Goal: Transaction & Acquisition: Download file/media

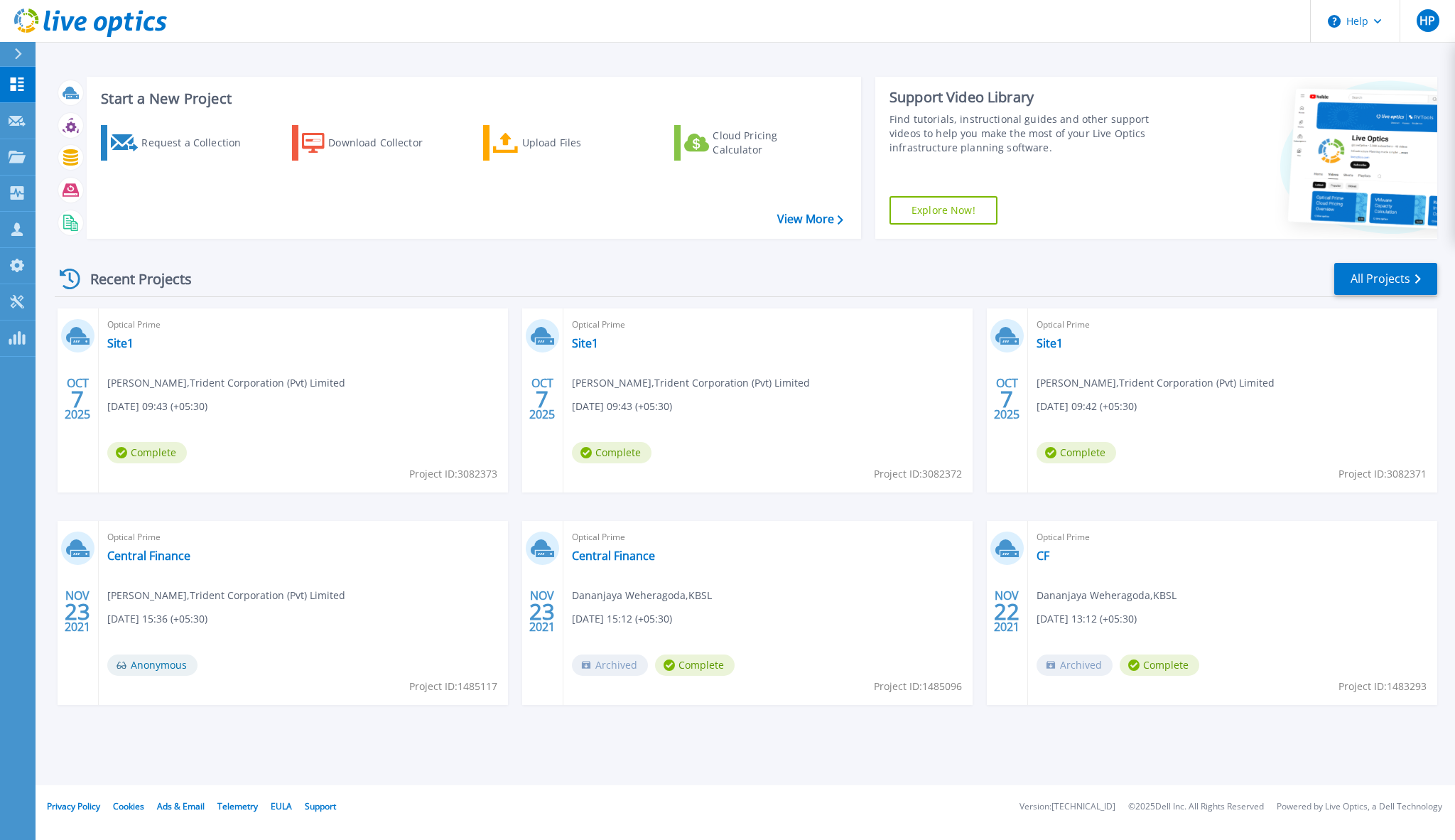
click at [247, 356] on div "Optical Prime Site1 [PERSON_NAME] , Trident Corporation (Pvt) Limited [DATE] 09…" at bounding box center [303, 400] width 409 height 184
click at [19, 61] on div at bounding box center [23, 54] width 23 height 24
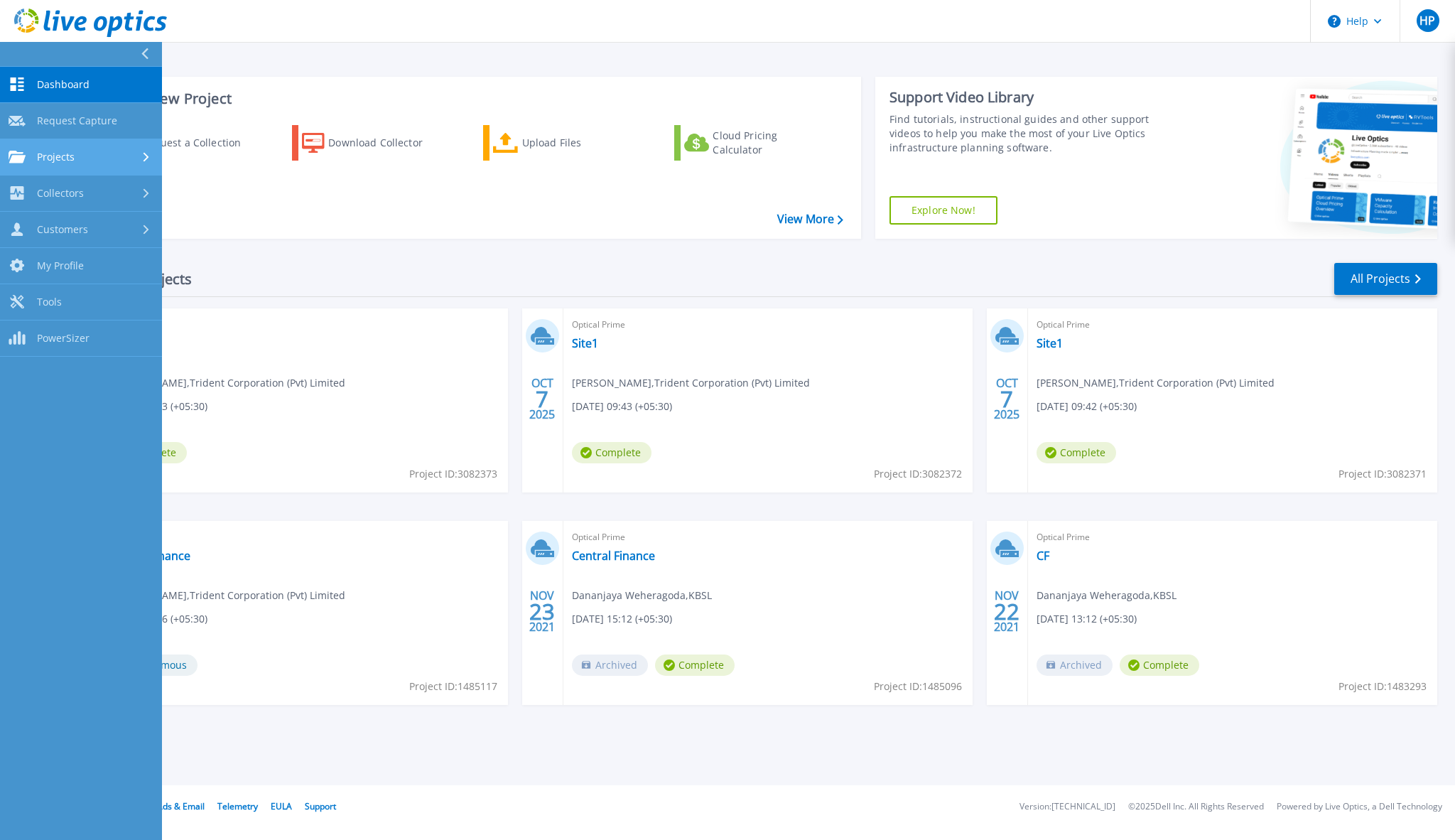
click at [132, 151] on div "Projects" at bounding box center [81, 157] width 145 height 12
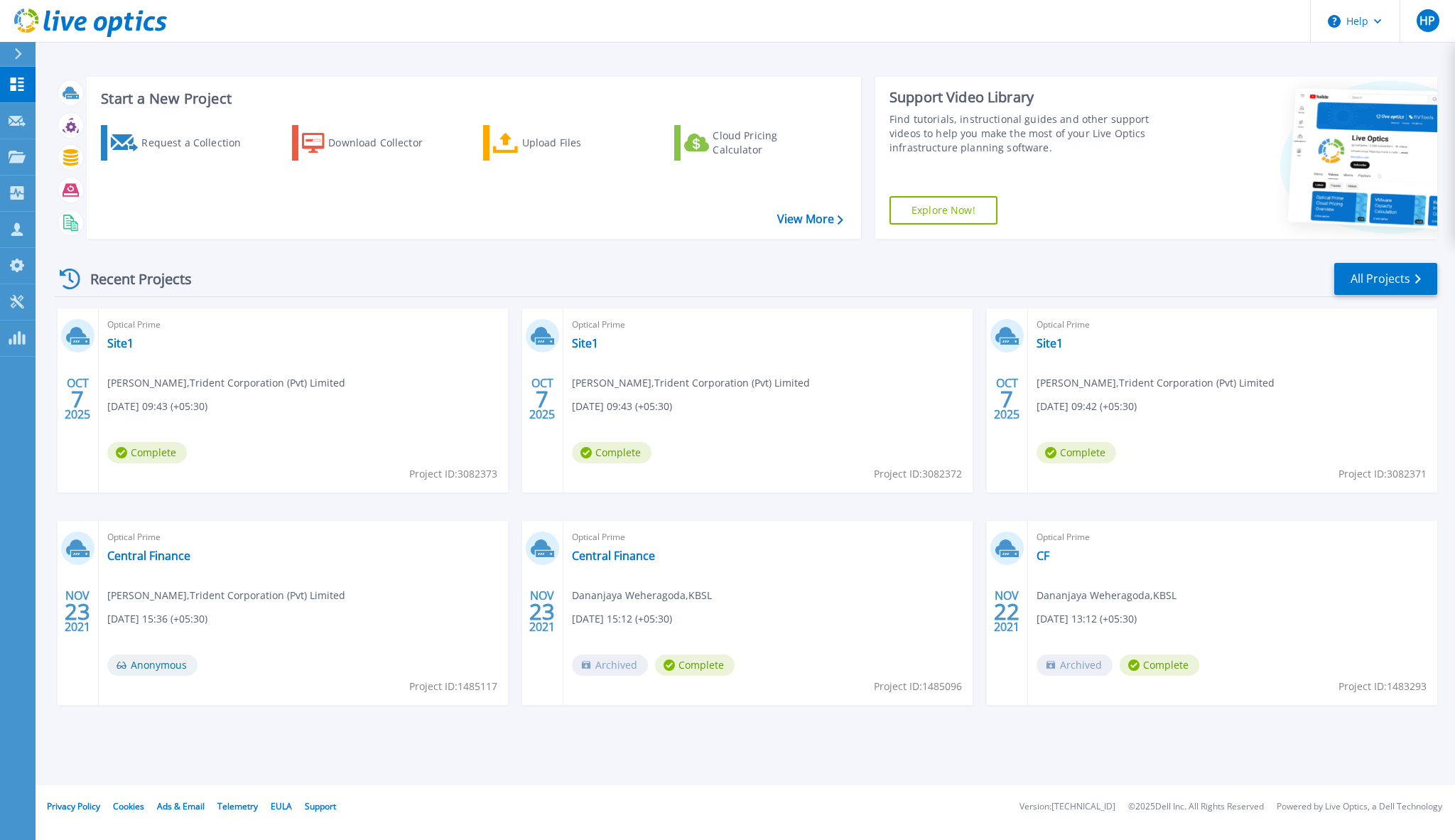
click at [225, 200] on div "Request a Collection Download Collector Upload Files Cloud Pricing Calculator" at bounding box center [471, 172] width 765 height 118
click at [126, 332] on span "Optical Prime" at bounding box center [303, 325] width 392 height 16
click at [146, 445] on span "Complete" at bounding box center [147, 452] width 79 height 21
click at [147, 460] on span "Complete" at bounding box center [147, 452] width 79 height 21
click at [77, 345] on icon at bounding box center [78, 335] width 23 height 22
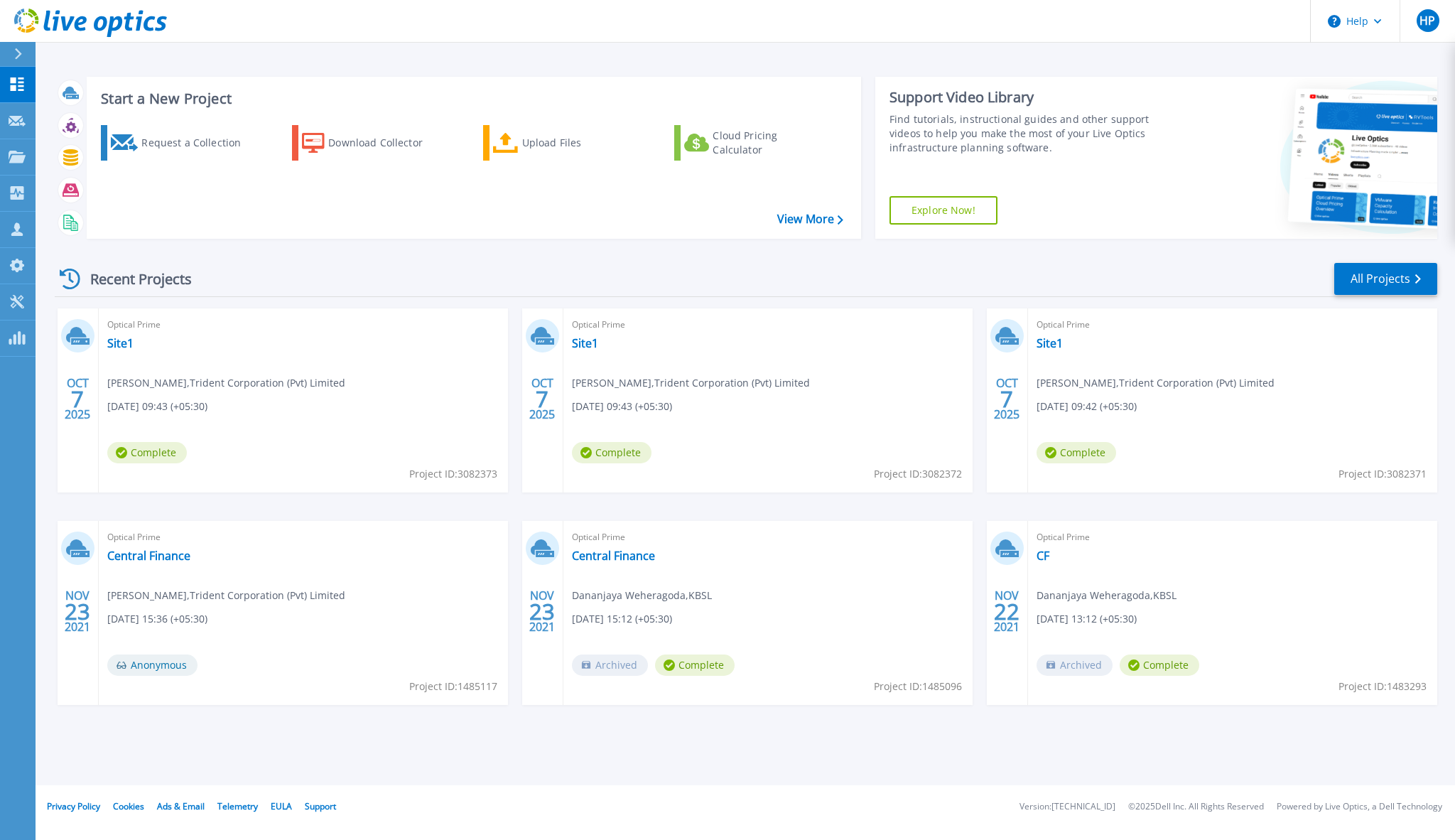
click at [327, 371] on div "Optical Prime Site1 Avishka Bandara , Trident Corporation (Pvt) Limited 10/07/2…" at bounding box center [303, 400] width 409 height 184
click at [285, 349] on div "Optical Prime Site1 Avishka Bandara , Trident Corporation (Pvt) Limited 10/07/2…" at bounding box center [303, 400] width 409 height 184
click at [148, 443] on span "Complete" at bounding box center [147, 452] width 79 height 21
click at [147, 462] on span "Complete" at bounding box center [147, 452] width 79 height 21
click at [21, 85] on icon at bounding box center [17, 84] width 17 height 13
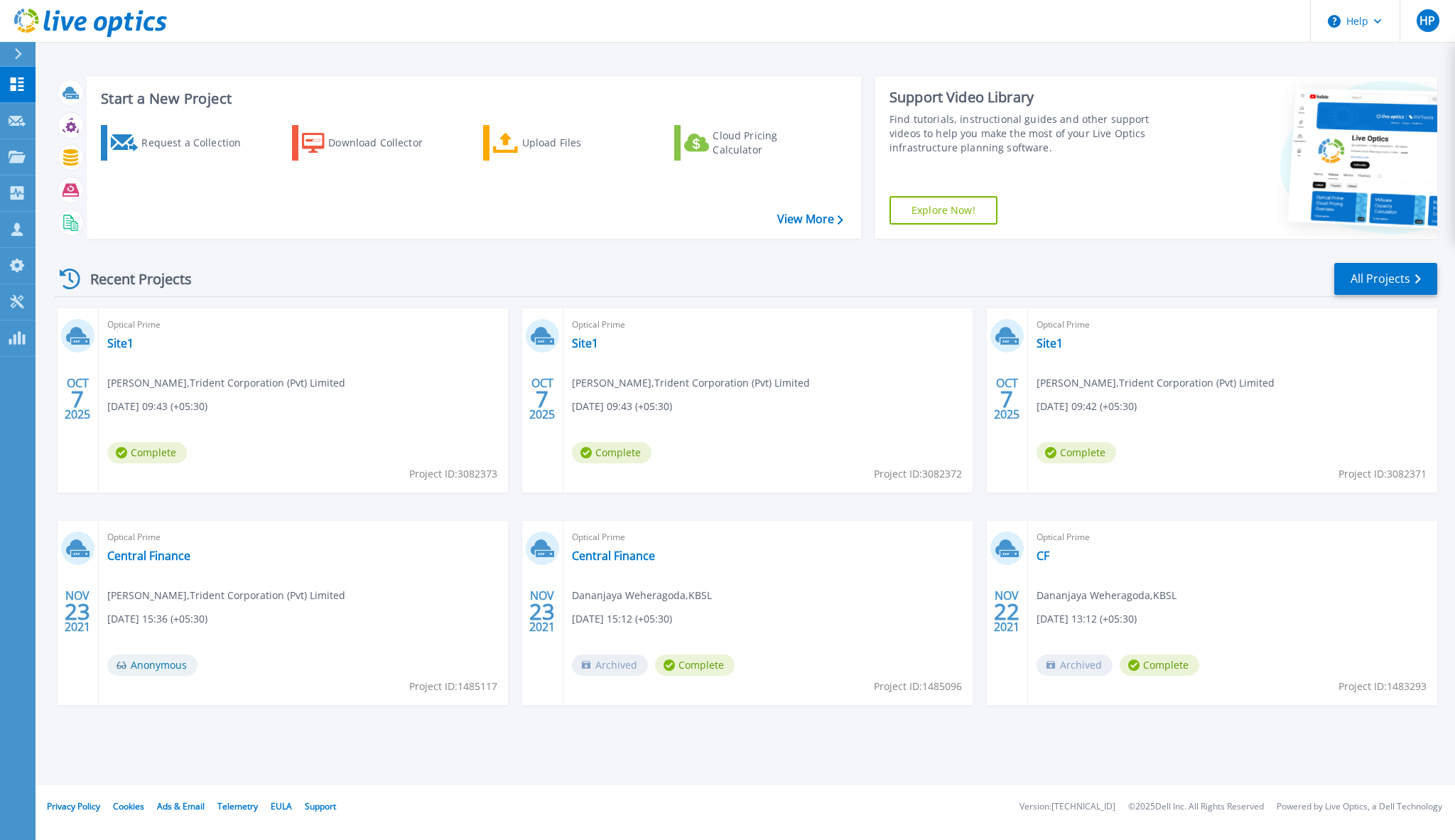
click at [421, 426] on div "Optical Prime Site1 [PERSON_NAME] , Trident Corporation (Pvt) Limited [DATE] 09…" at bounding box center [303, 400] width 409 height 184
click at [800, 221] on link "View More" at bounding box center [810, 219] width 66 height 13
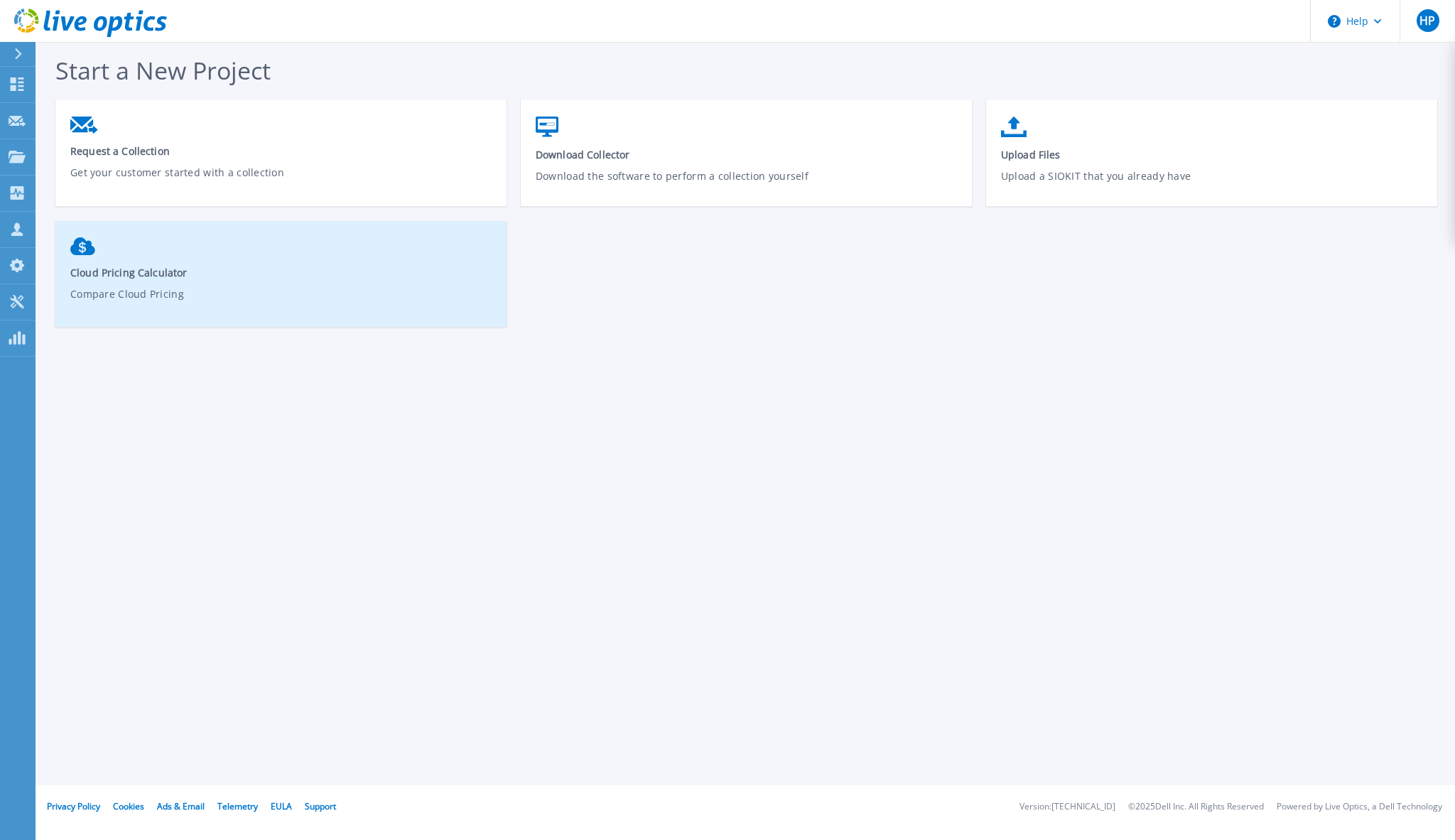
click at [163, 283] on link "Cloud Pricing Calculator Compare Cloud Pricing" at bounding box center [280, 280] width 451 height 99
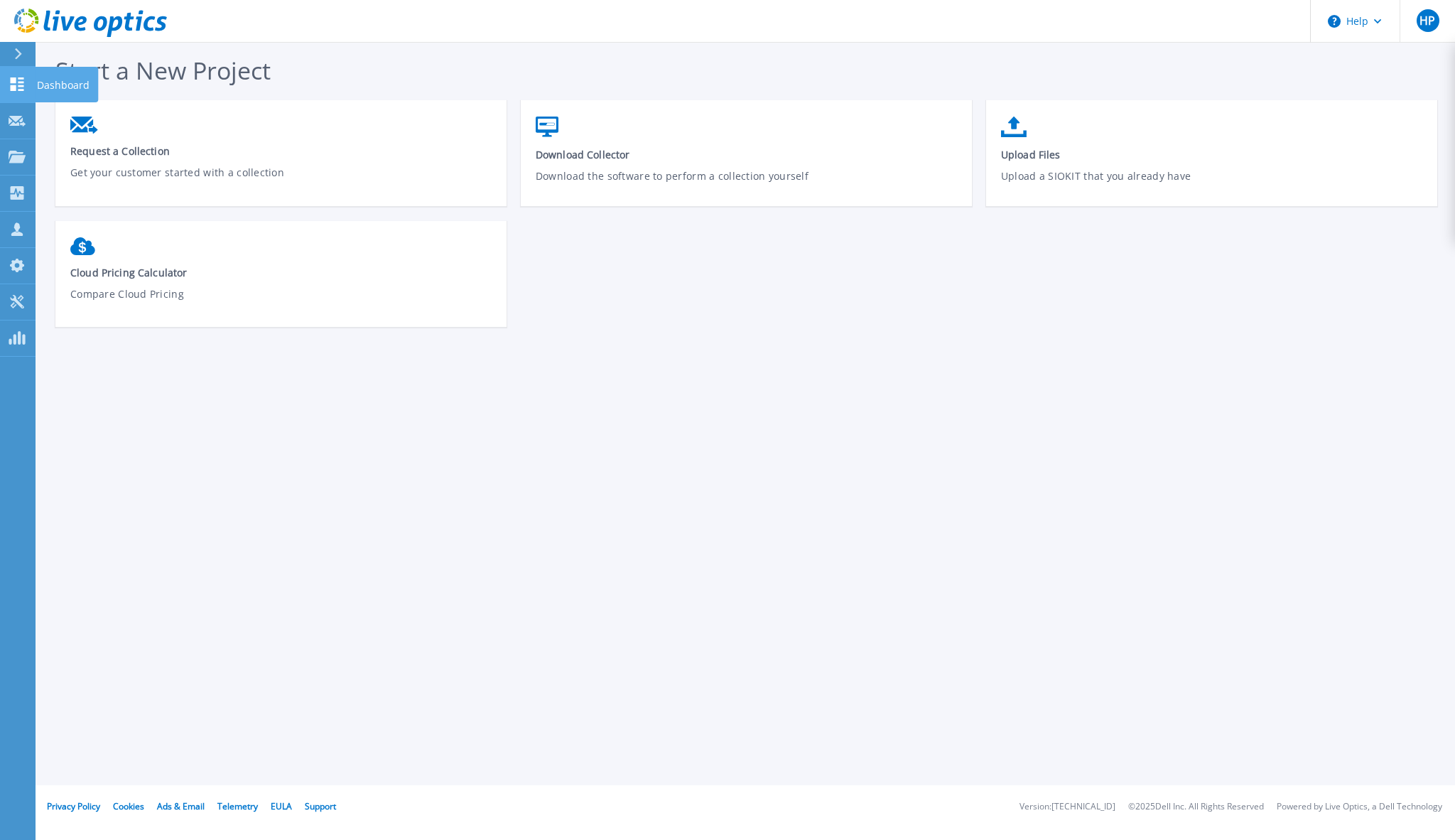
click at [21, 83] on icon at bounding box center [17, 84] width 13 height 13
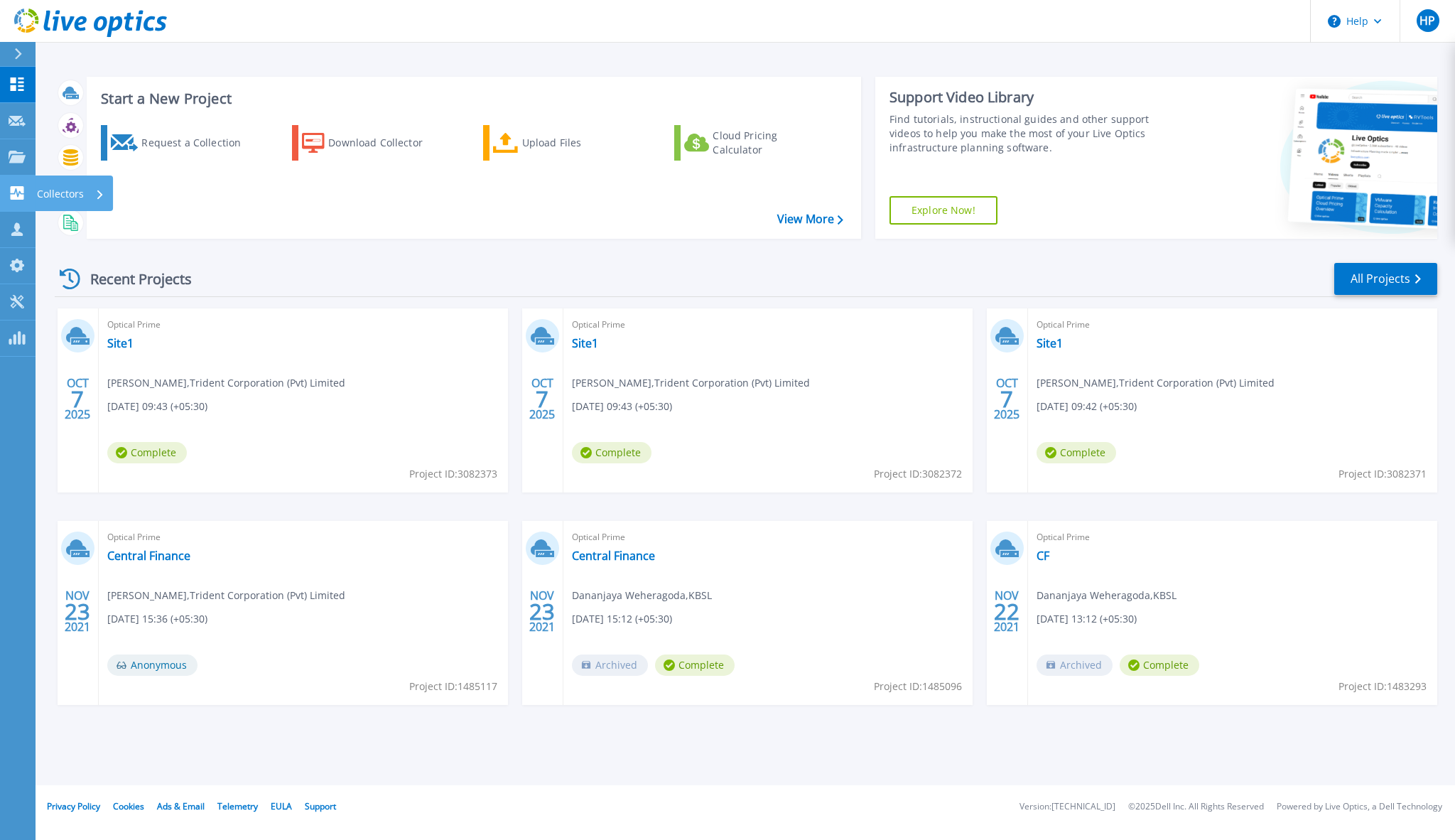
click at [69, 196] on p "Collectors" at bounding box center [61, 194] width 47 height 37
click at [338, 252] on div "Recent Projects All Projects OCT 7 2025 Optical Prime Site1 Avishka Bandara , T…" at bounding box center [745, 497] width 1383 height 495
click at [87, 345] on icon at bounding box center [78, 335] width 23 height 22
click at [19, 340] on rect at bounding box center [19, 337] width 3 height 13
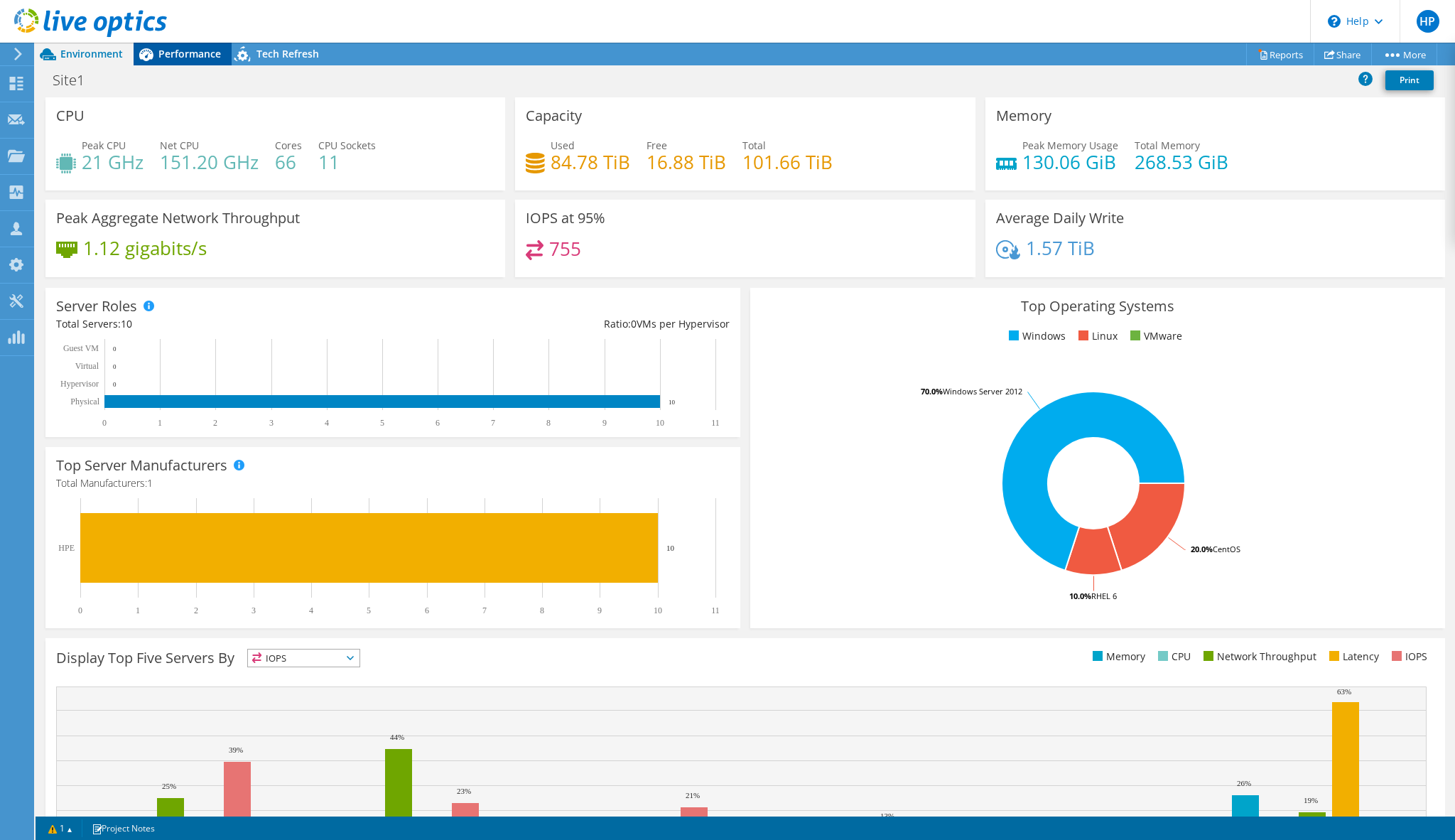
click at [191, 57] on span "Performance" at bounding box center [189, 53] width 63 height 13
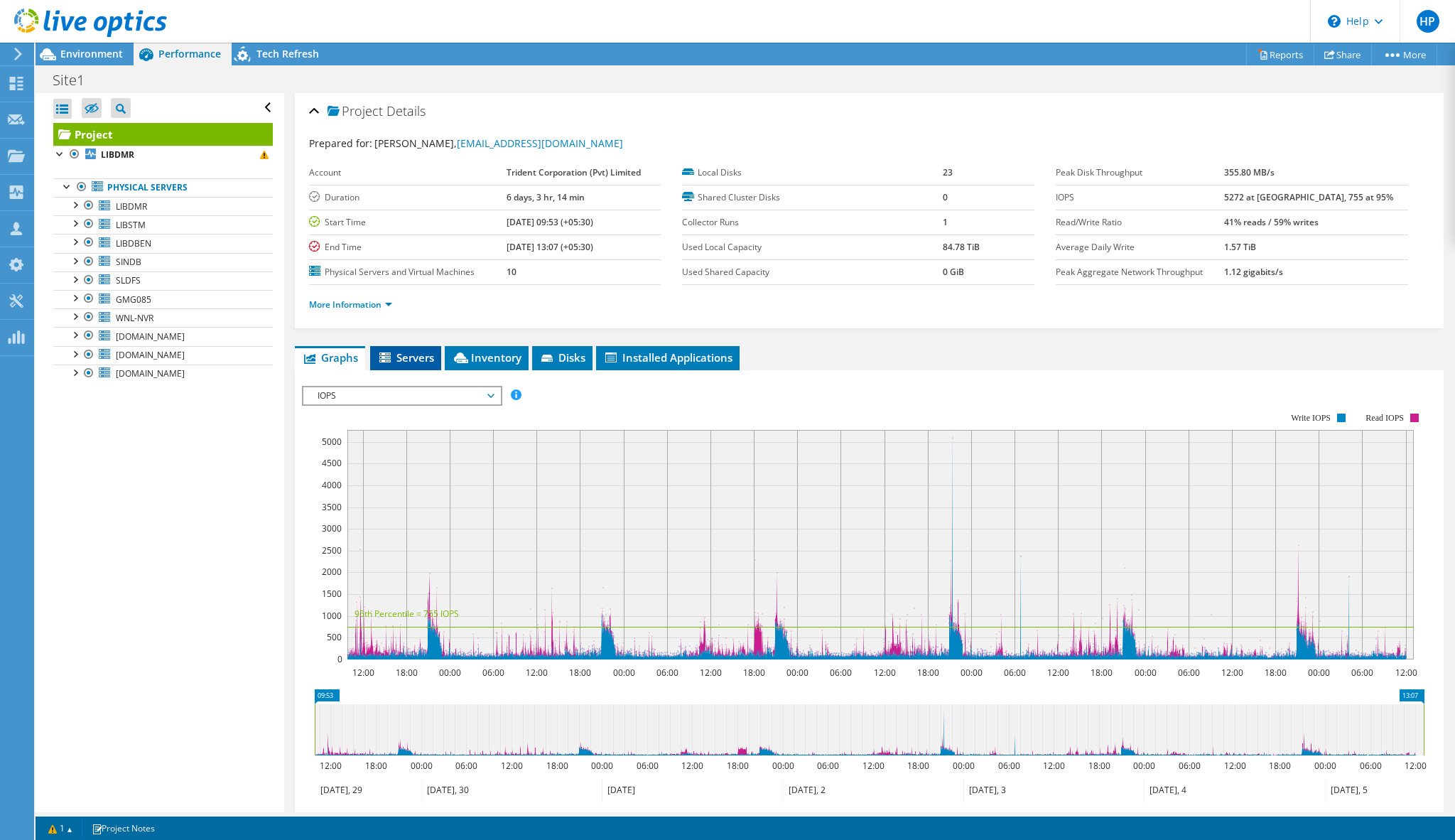
click at [404, 360] on span "Servers" at bounding box center [405, 357] width 57 height 14
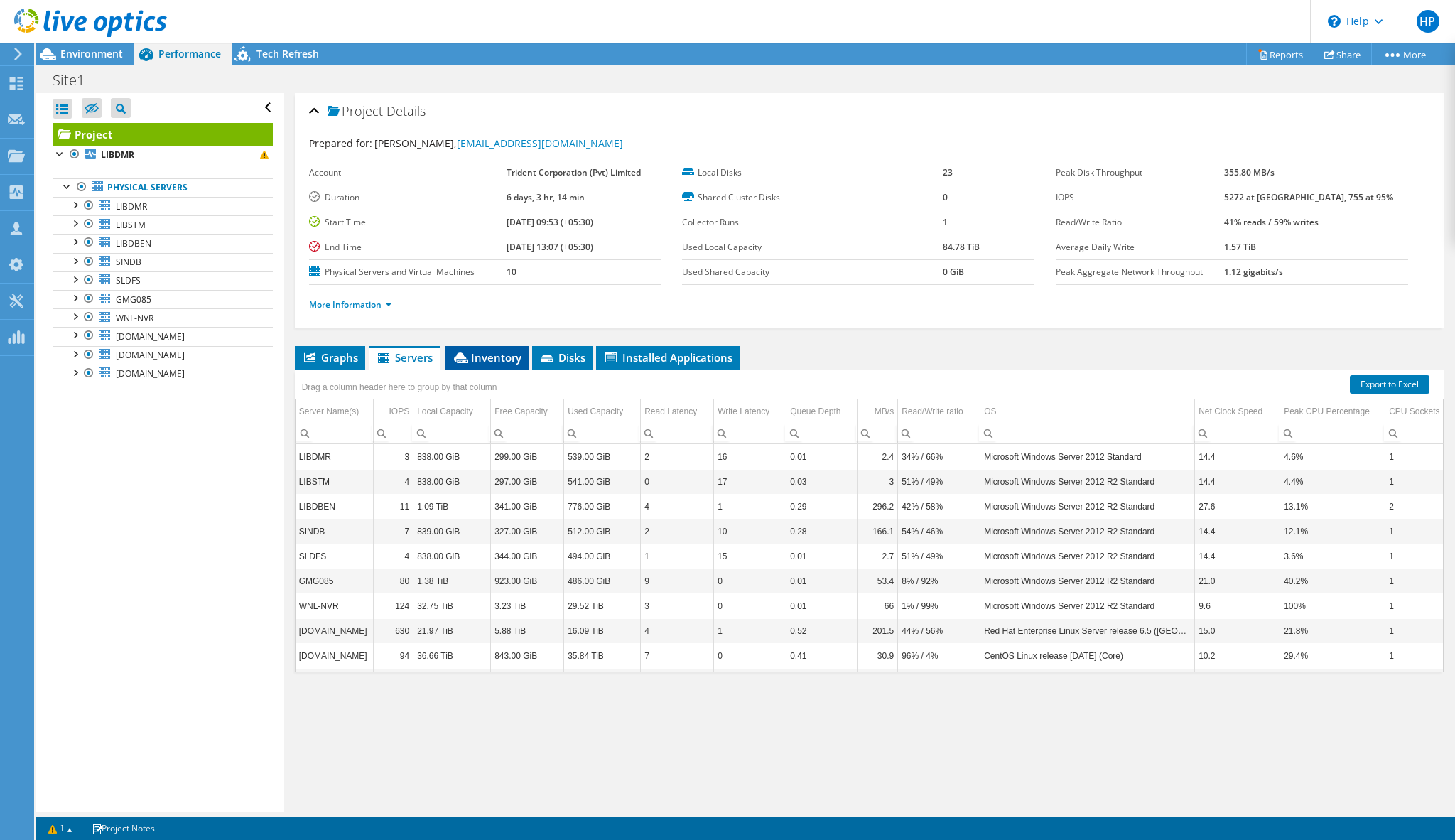
click at [503, 361] on span "Inventory" at bounding box center [487, 357] width 70 height 14
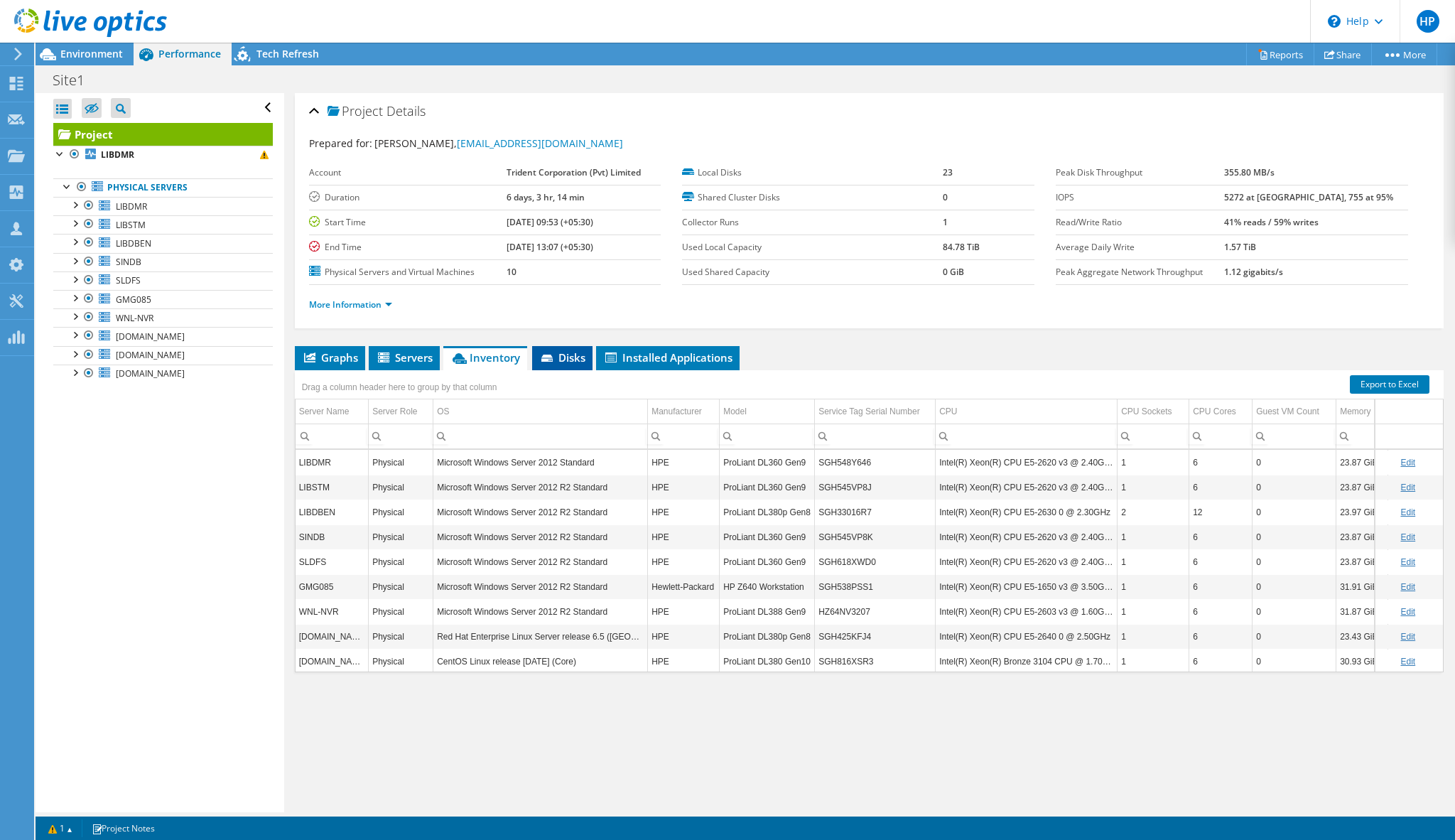
click at [576, 361] on span "Disks" at bounding box center [562, 357] width 46 height 14
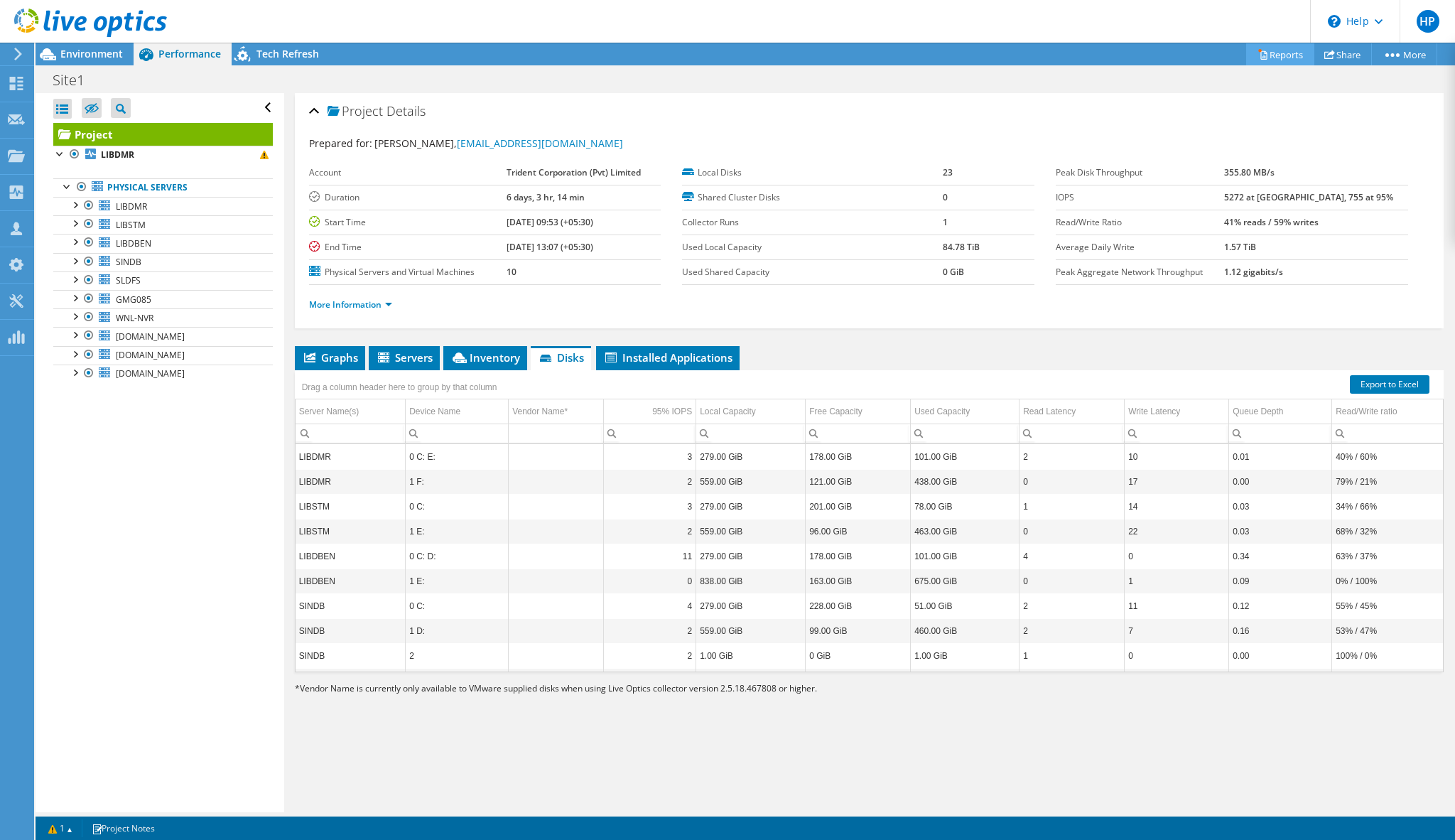
click at [1282, 59] on link "Reports" at bounding box center [1280, 54] width 68 height 22
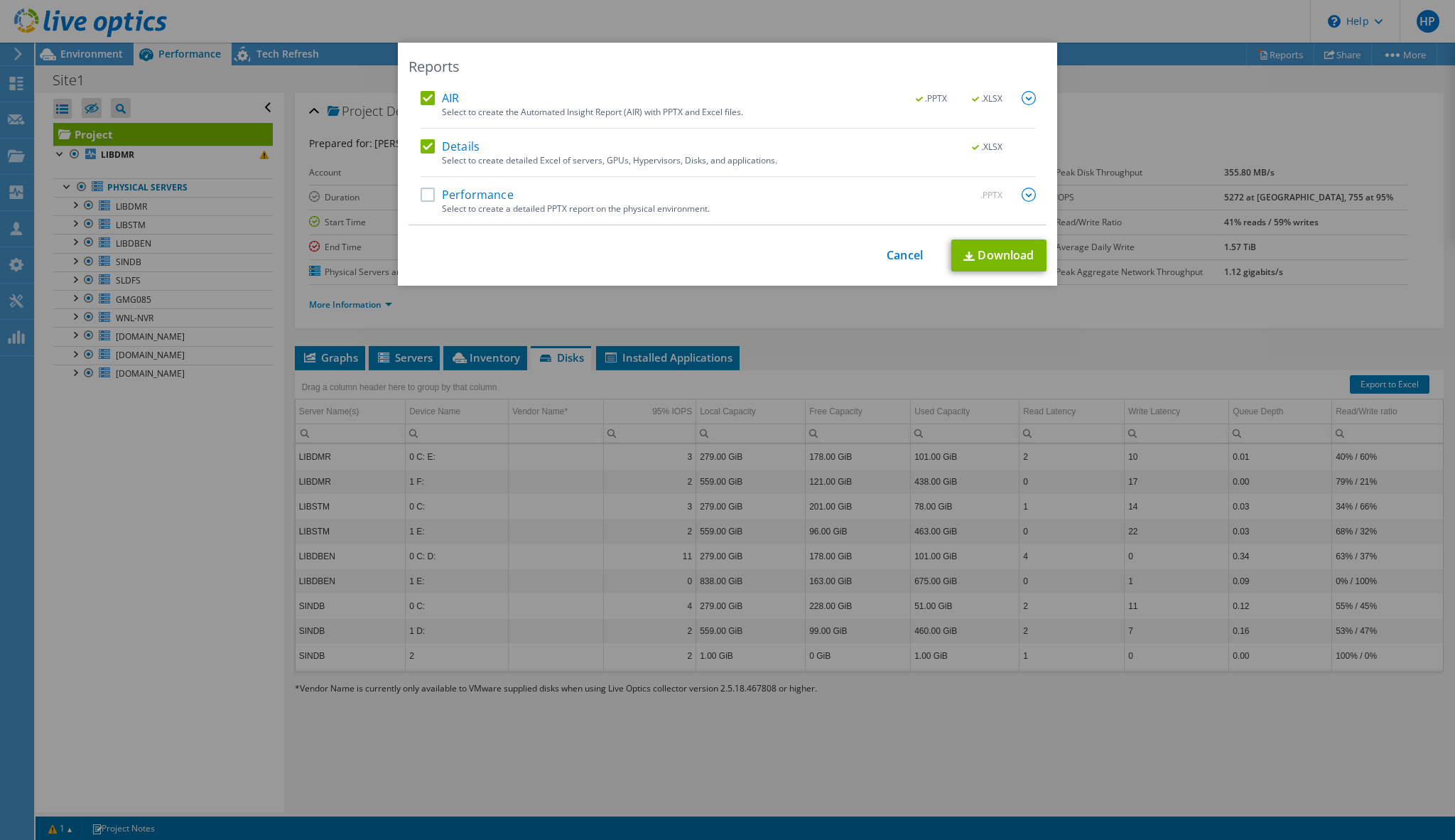
click at [428, 200] on label "Performance" at bounding box center [467, 195] width 93 height 14
click at [0, 0] on input "Performance" at bounding box center [0, 0] width 0 height 0
click at [988, 254] on link "Download" at bounding box center [998, 255] width 95 height 32
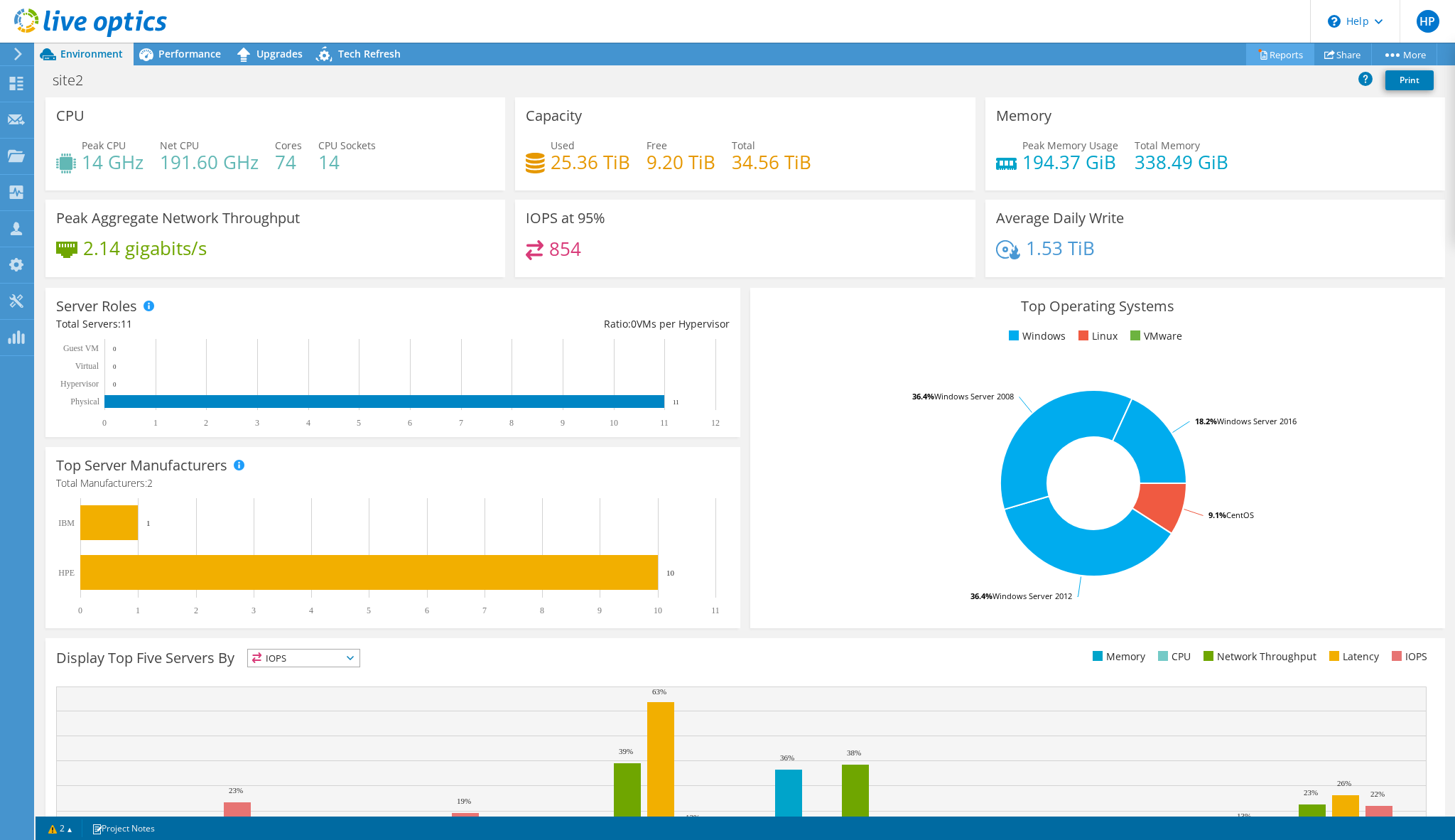
click at [1285, 57] on link "Reports" at bounding box center [1280, 54] width 68 height 22
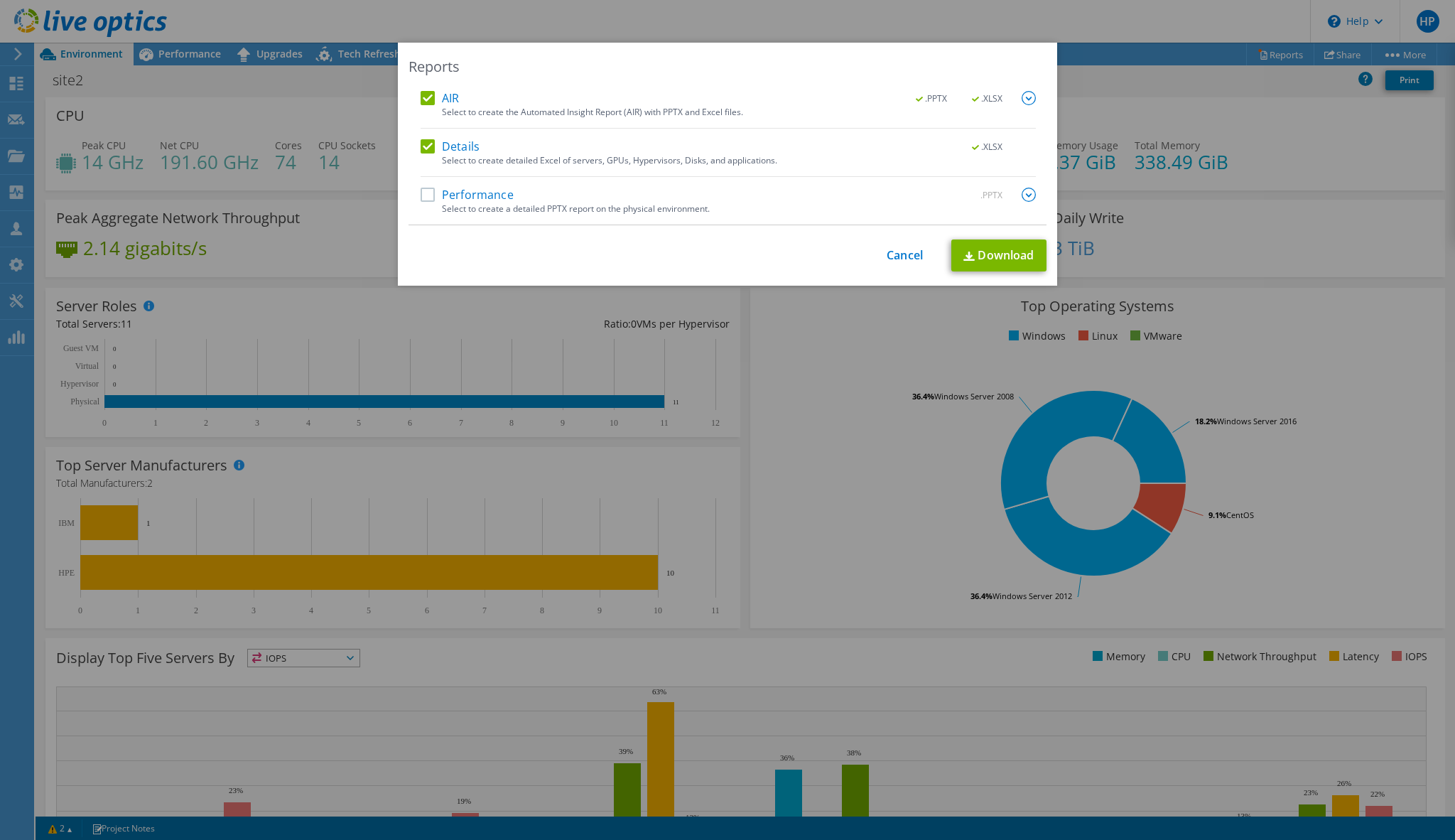
click at [425, 196] on label "Performance" at bounding box center [467, 195] width 93 height 14
click at [0, 0] on input "Performance" at bounding box center [0, 0] width 0 height 0
click at [993, 259] on link "Download" at bounding box center [998, 255] width 95 height 32
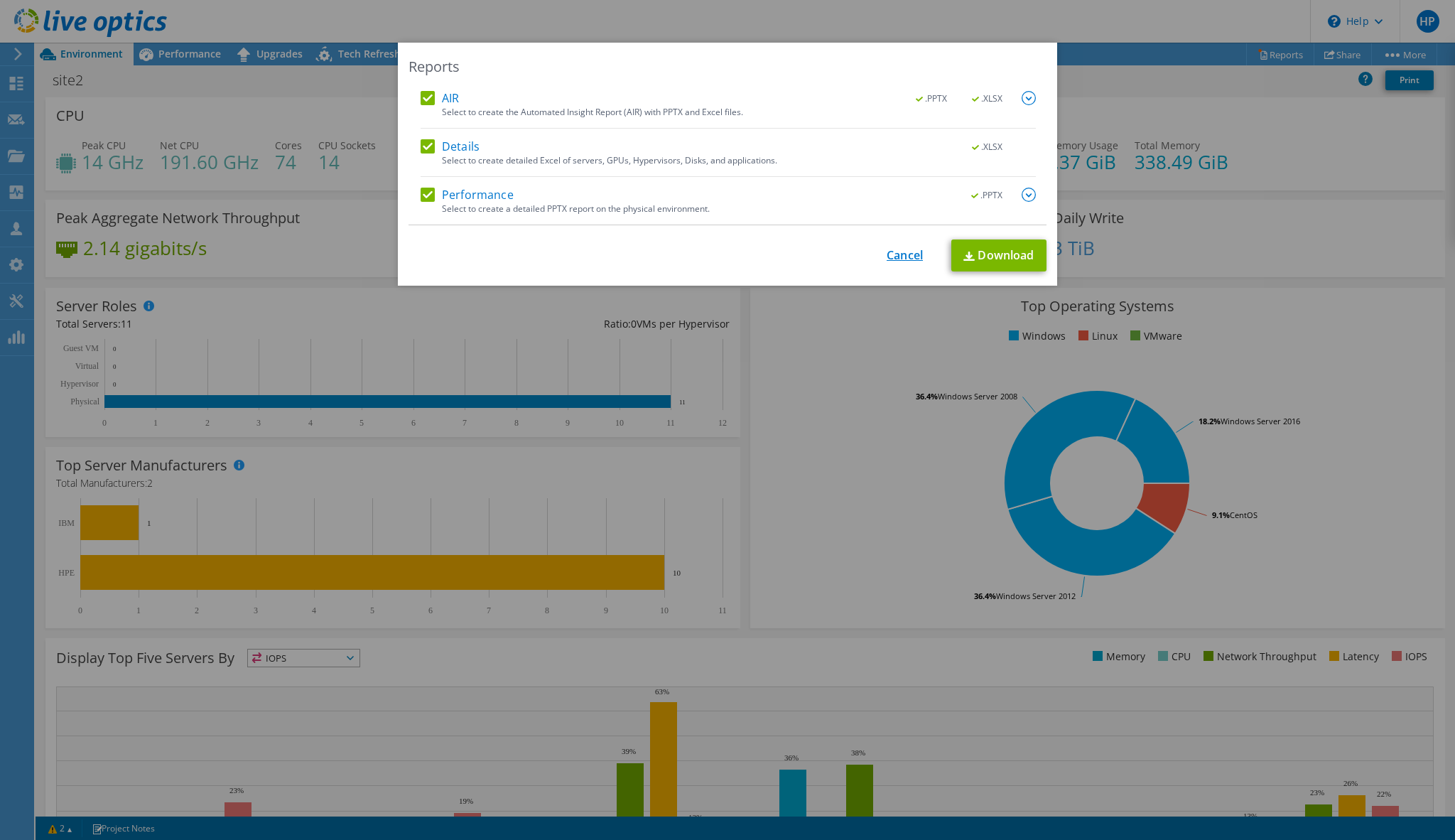
click at [895, 248] on link "Cancel" at bounding box center [905, 255] width 36 height 13
